Goal: Browse casually

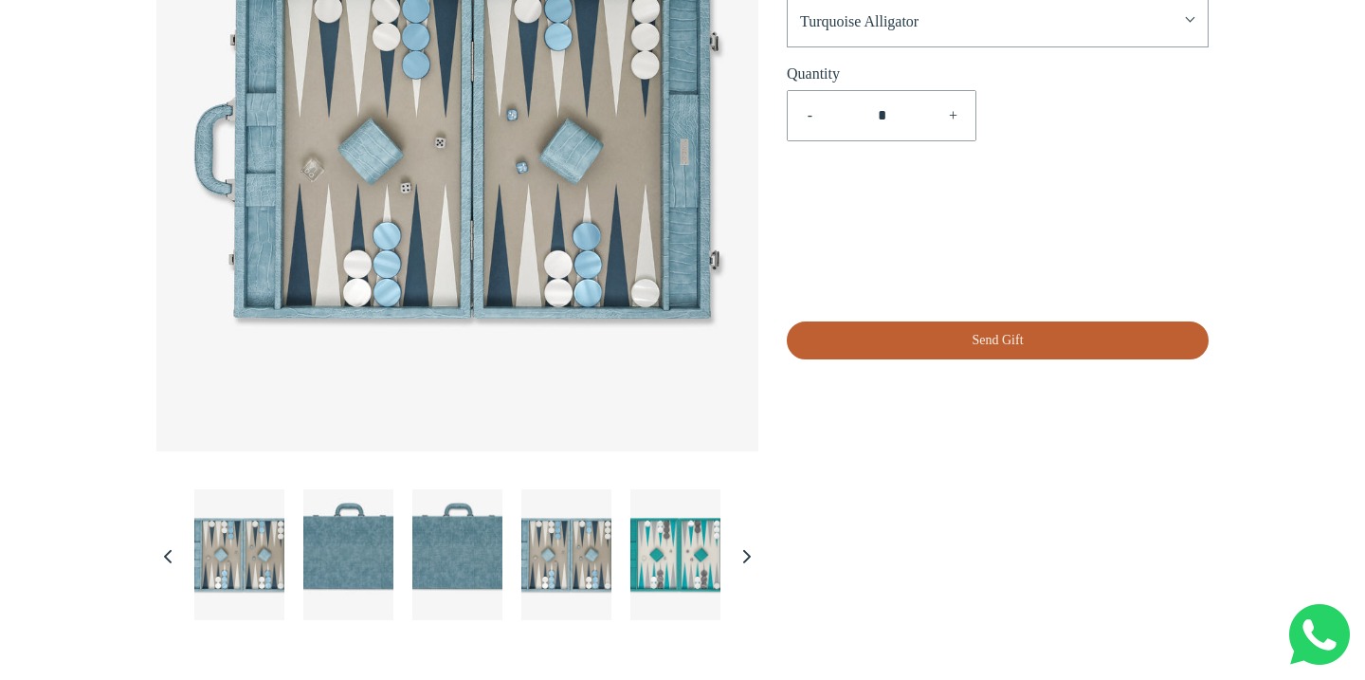
scroll to position [411, 0]
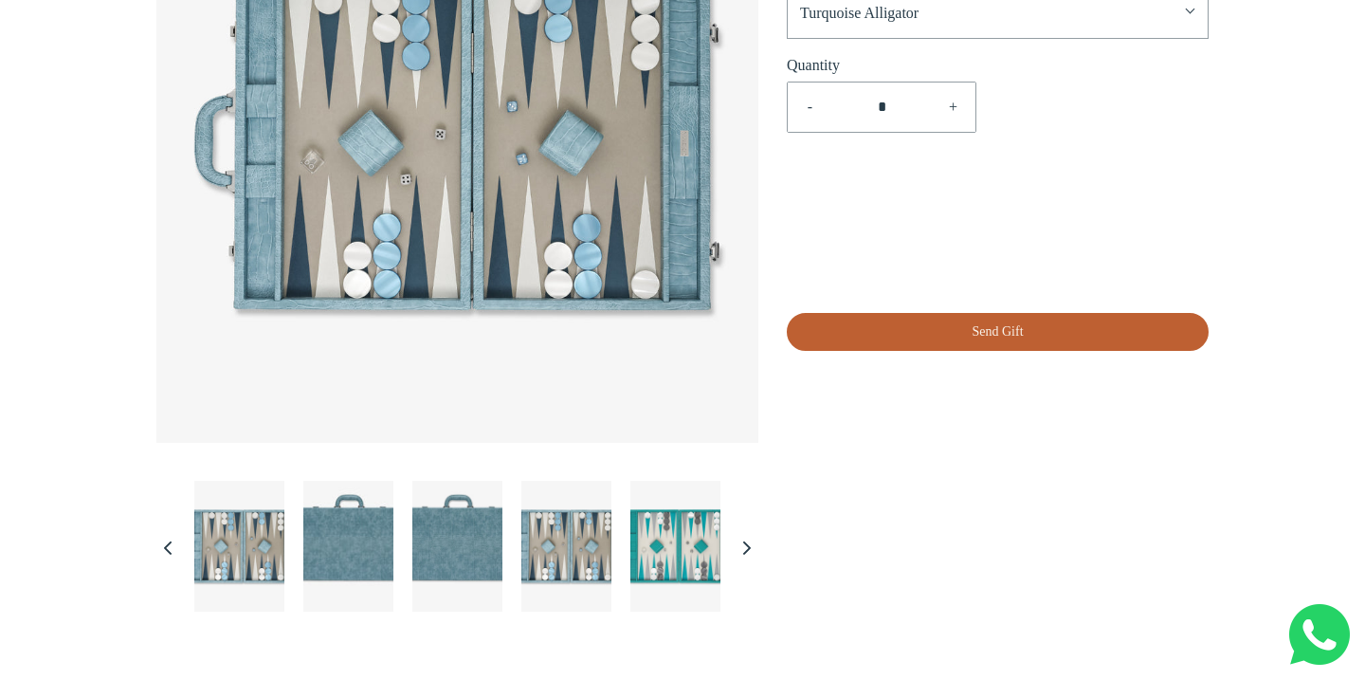
click at [324, 568] on img "\a \a Load image into Gallery viewer, Backgammon Large Board Set\a \a" at bounding box center [348, 546] width 90 height 131
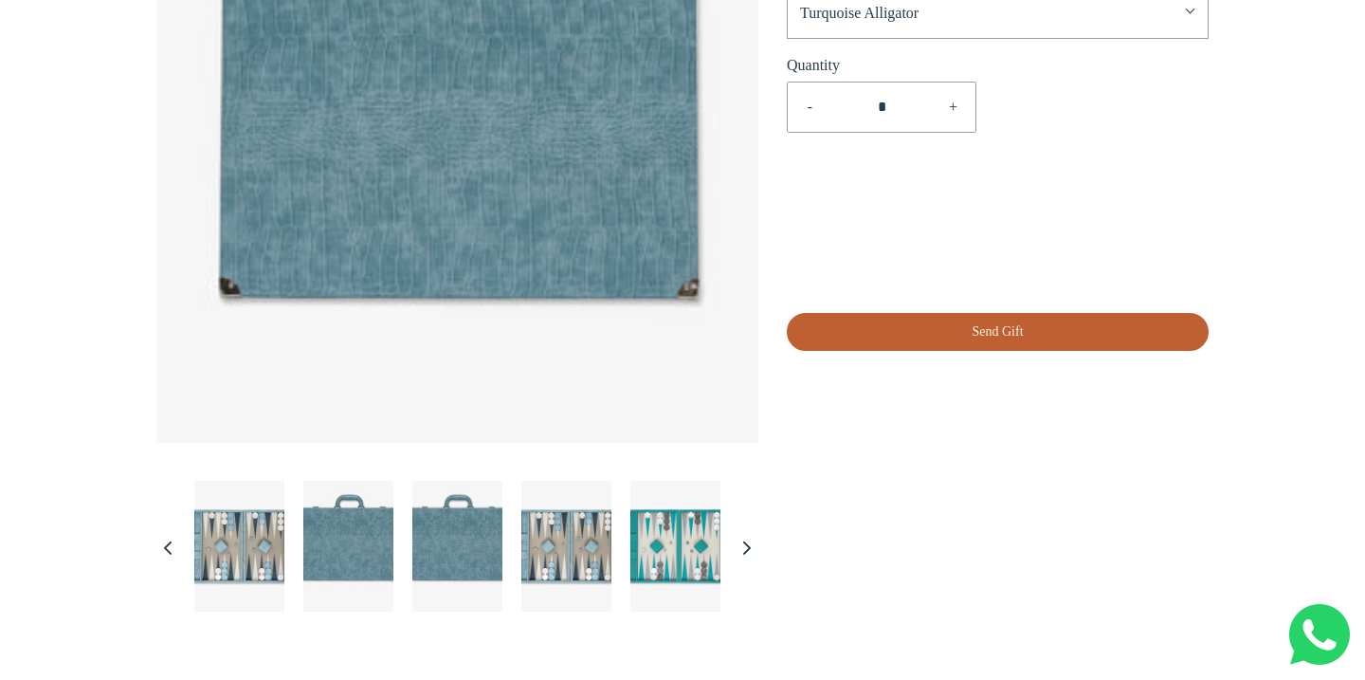
scroll to position [252, 0]
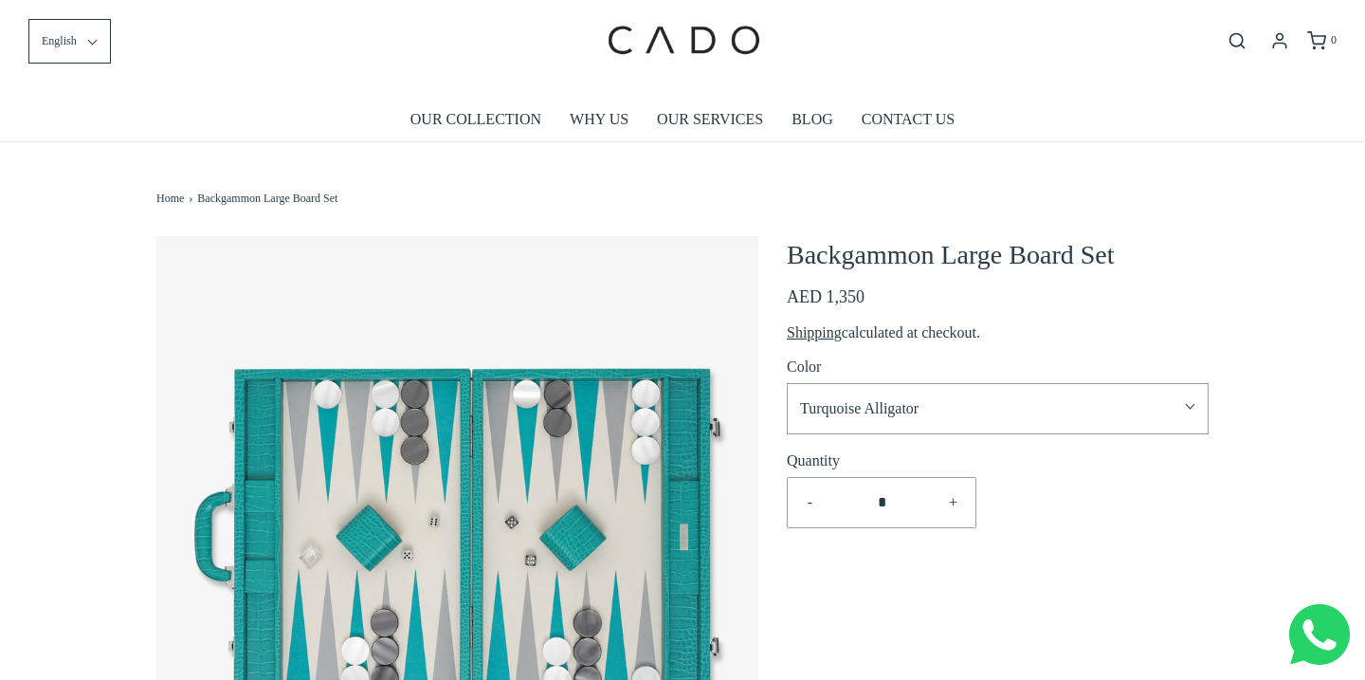
scroll to position [0, 0]
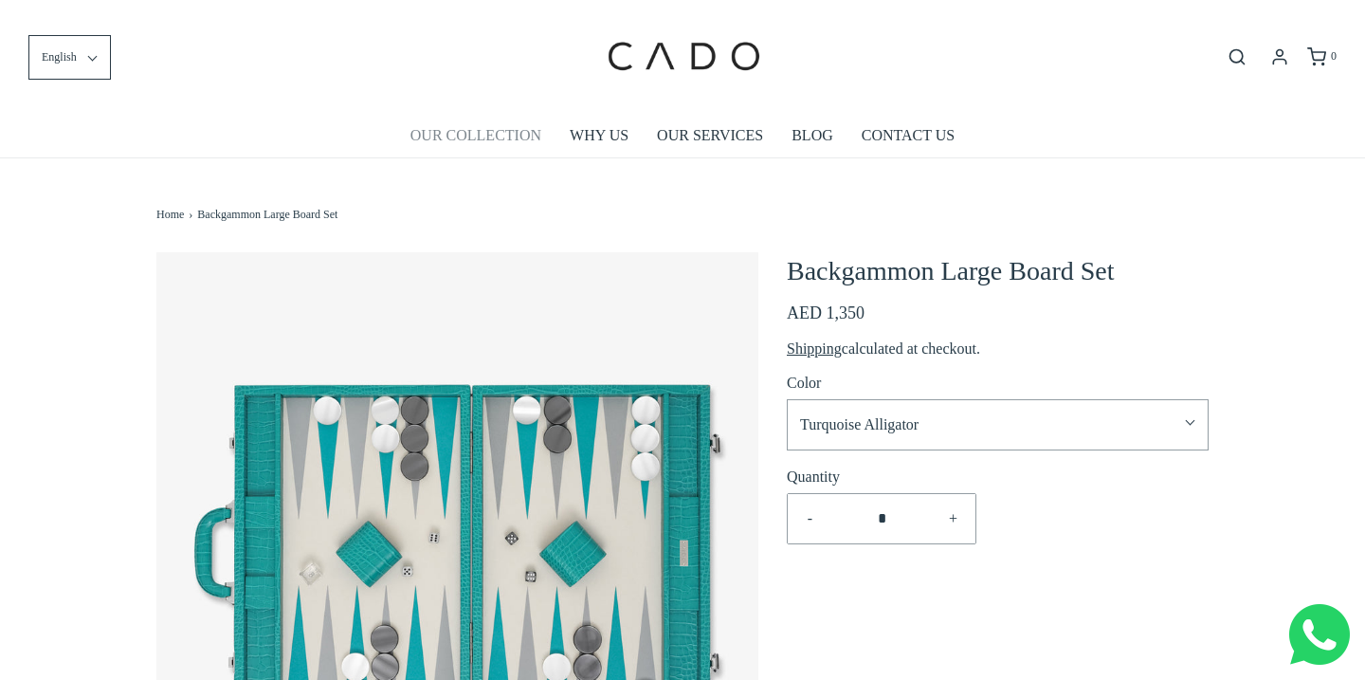
click at [482, 136] on link "OUR COLLECTION" at bounding box center [475, 136] width 131 height 44
